Goal: Task Accomplishment & Management: Use online tool/utility

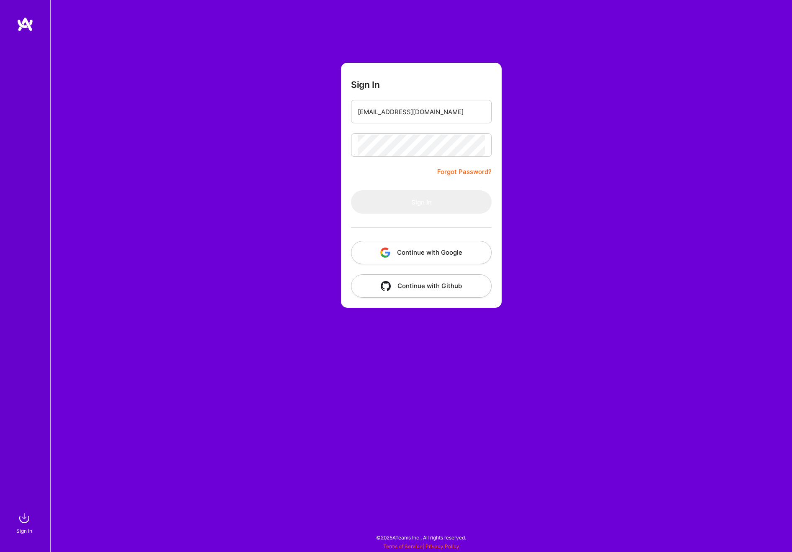
type input "[EMAIL_ADDRESS][DOMAIN_NAME]"
click at [421, 202] on button "Sign In" at bounding box center [421, 201] width 141 height 23
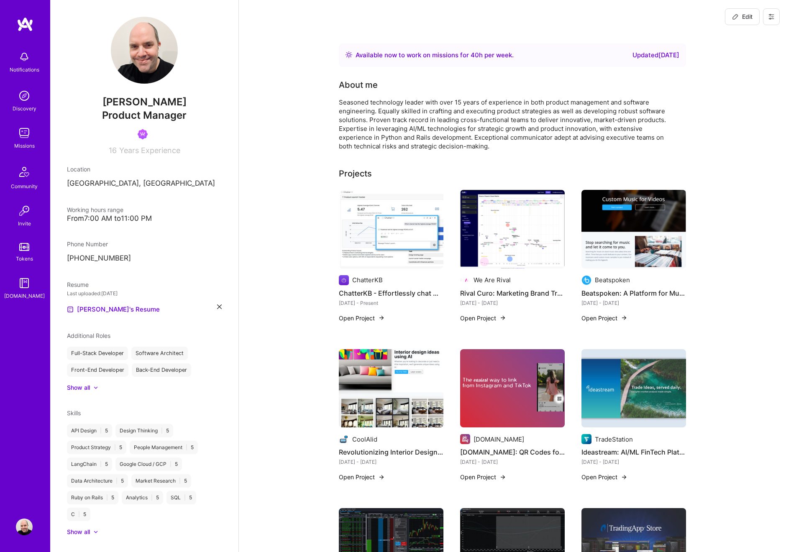
click at [28, 129] on img at bounding box center [24, 133] width 17 height 17
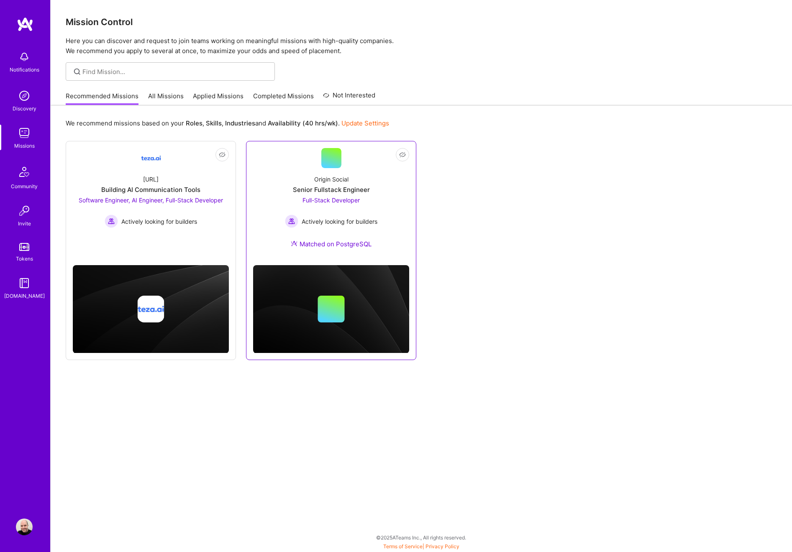
click at [325, 205] on div "Full-Stack Developer Actively looking for builders" at bounding box center [331, 212] width 92 height 32
